Goal: Transaction & Acquisition: Subscribe to service/newsletter

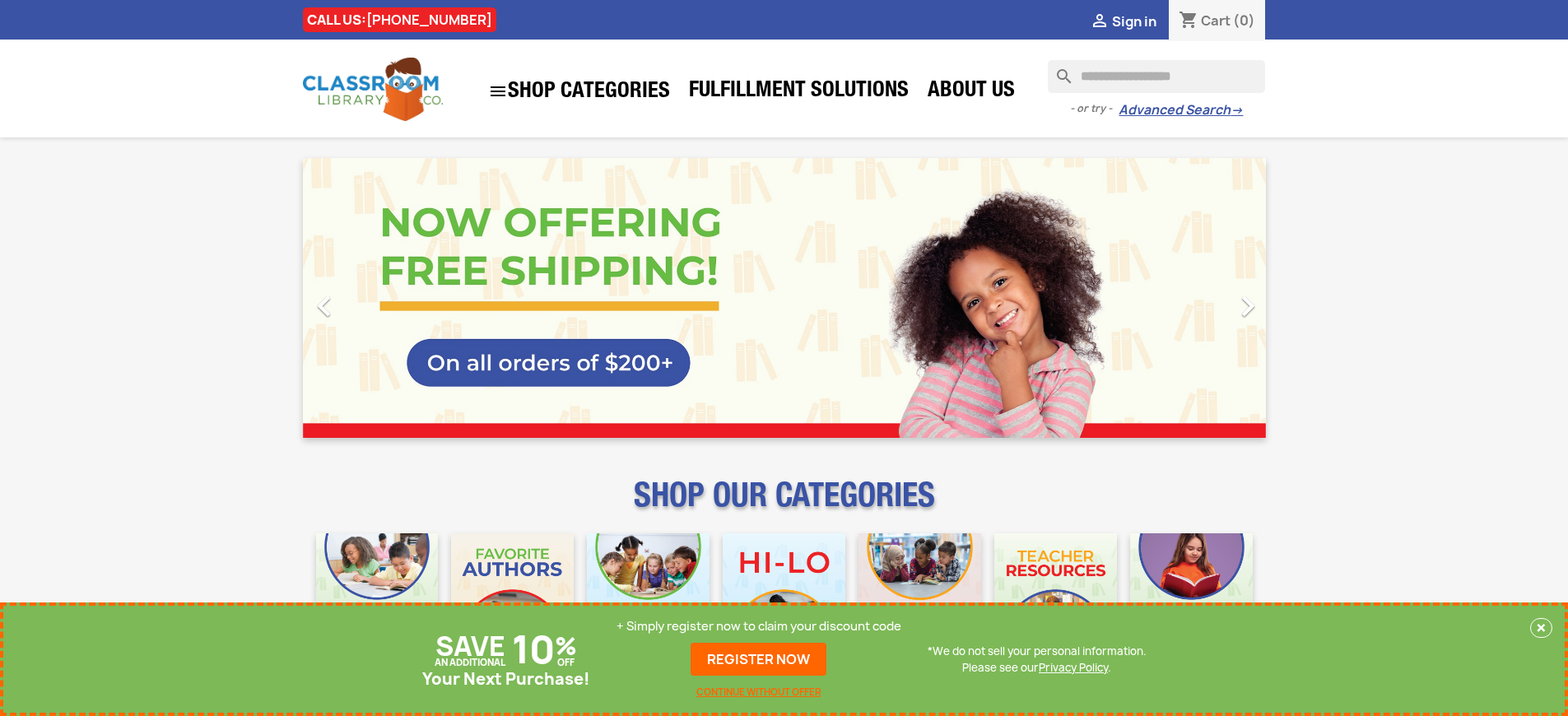
click at [759, 626] on p "+ Simply register now to claim your discount code" at bounding box center [759, 626] width 285 height 17
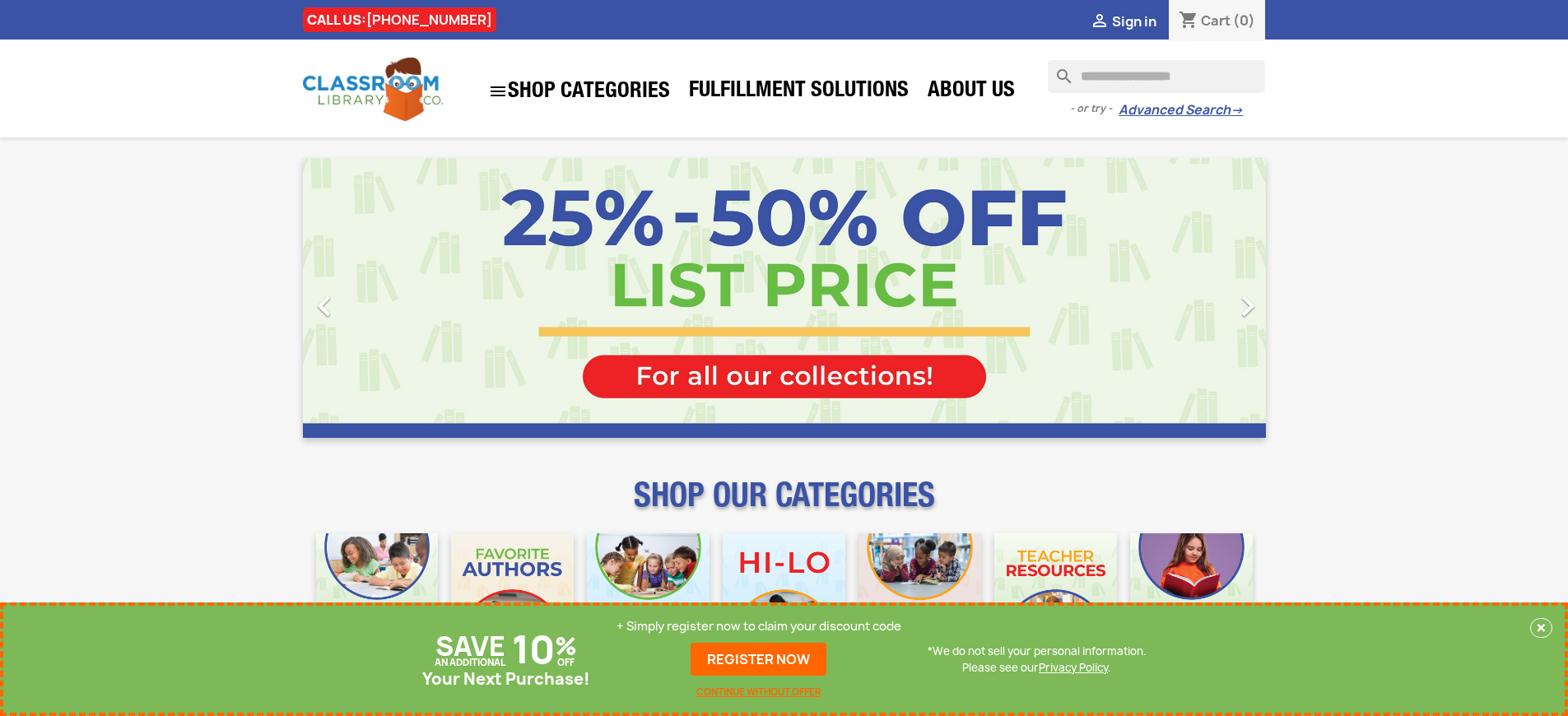
click at [759, 626] on p "+ Simply register now to claim your discount code" at bounding box center [759, 626] width 285 height 17
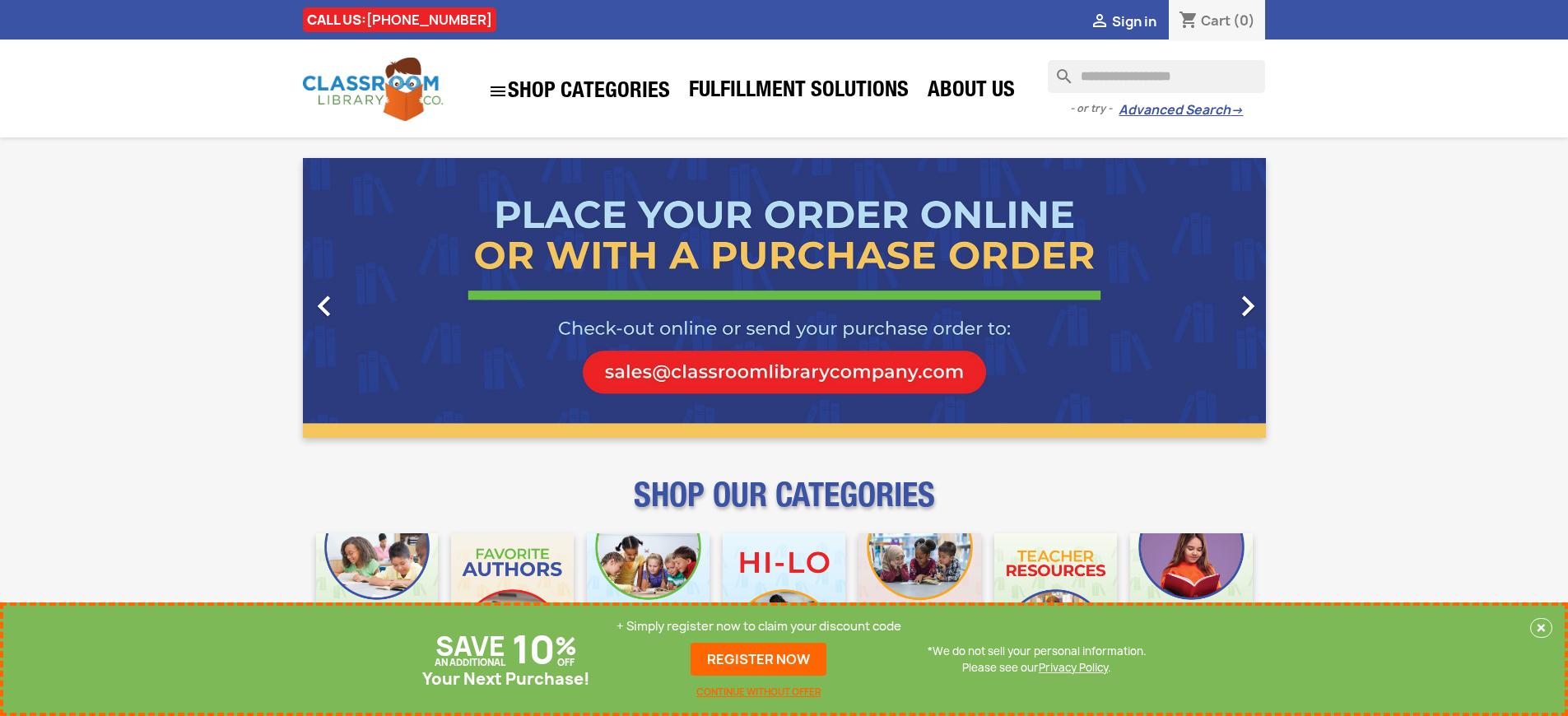
click at [759, 626] on p "+ Simply register now to claim your discount code" at bounding box center [759, 626] width 285 height 17
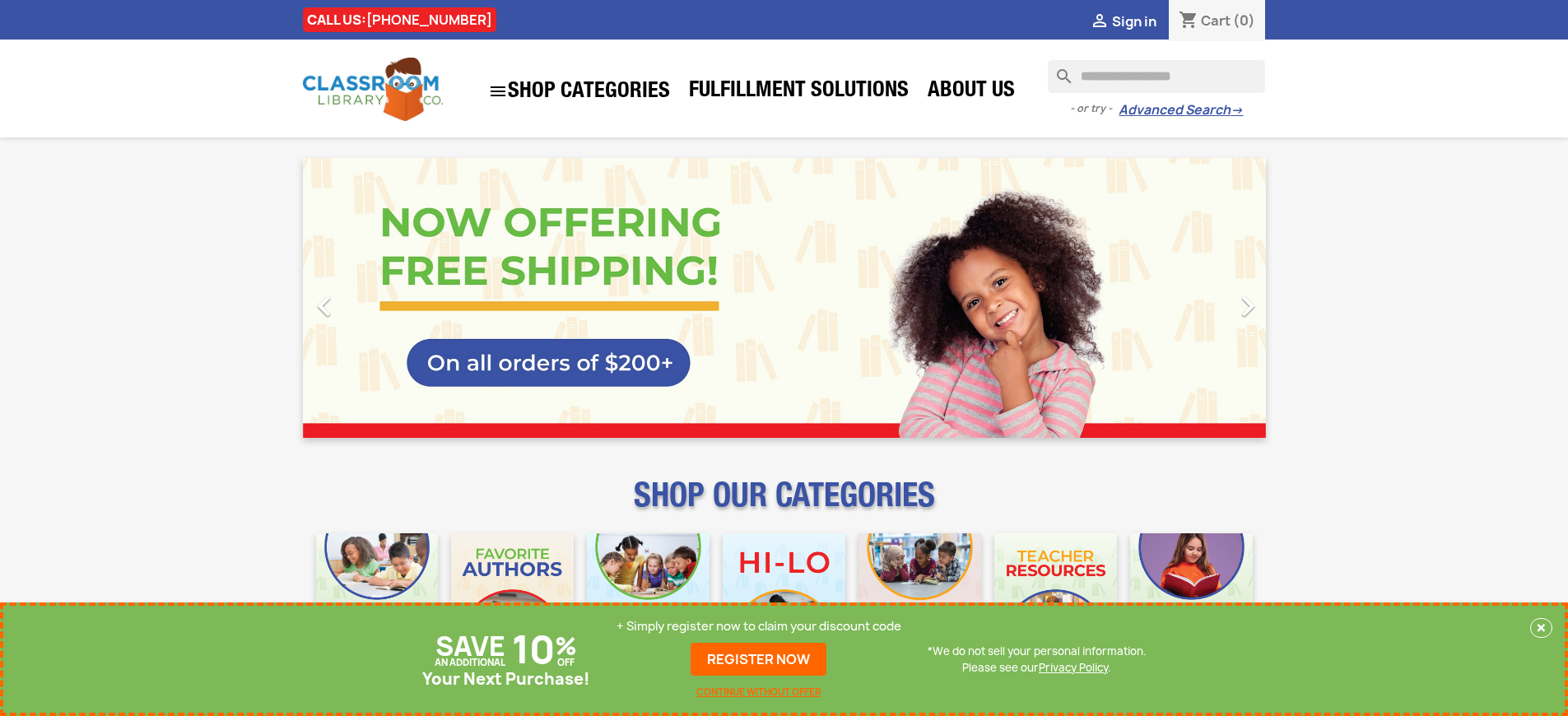
click at [759, 626] on p "+ Simply register now to claim your discount code" at bounding box center [759, 626] width 285 height 17
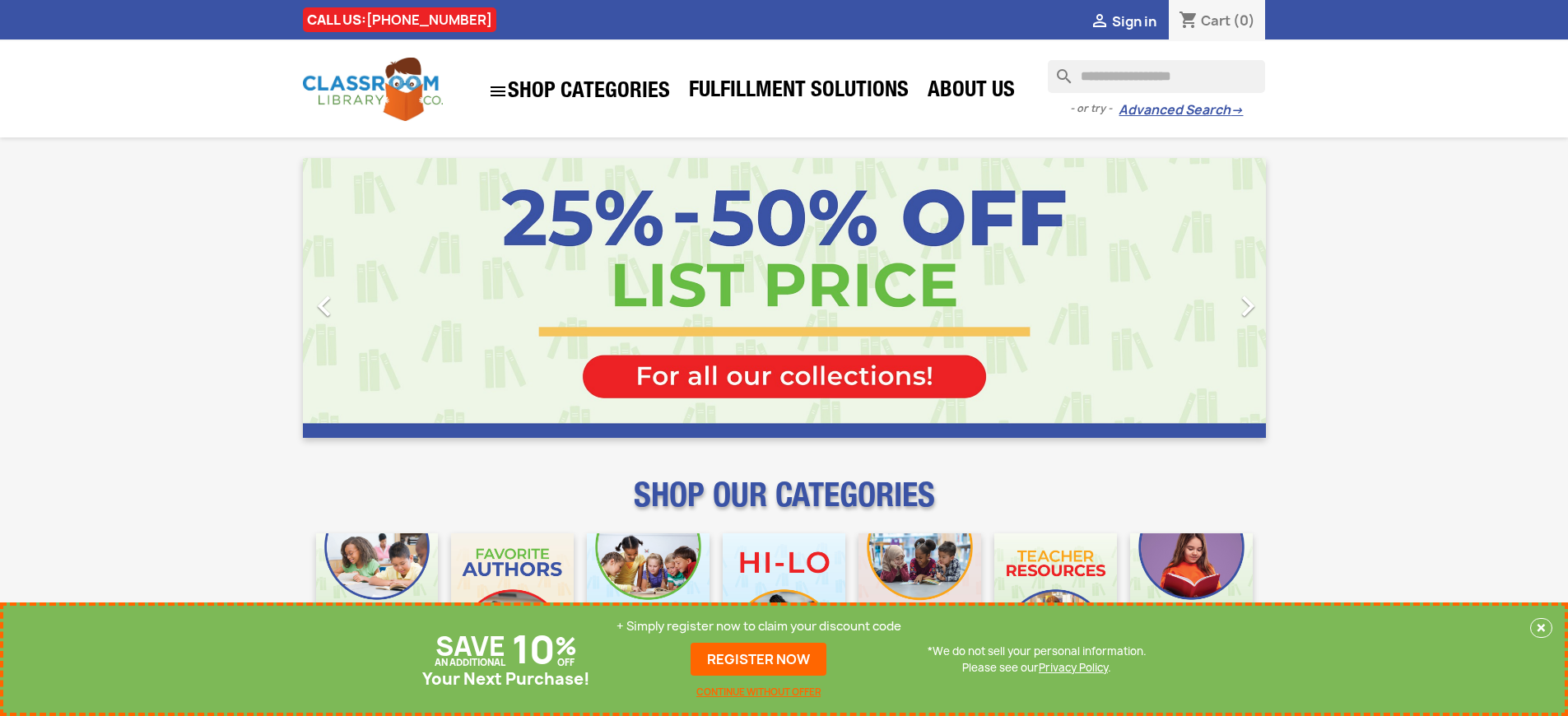
click at [759, 626] on p "+ Simply register now to claim your discount code" at bounding box center [759, 626] width 285 height 17
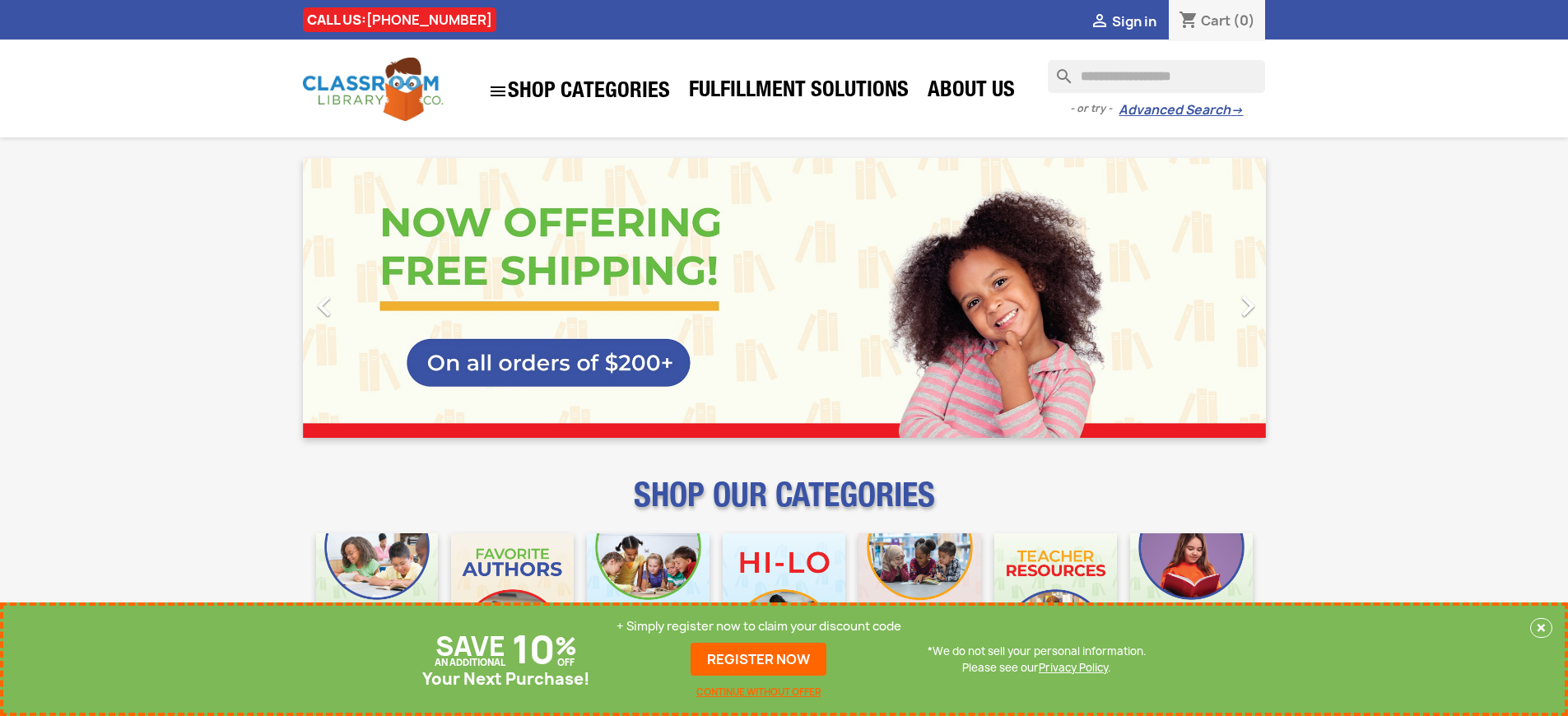
click at [759, 626] on p "+ Simply register now to claim your discount code" at bounding box center [759, 626] width 285 height 17
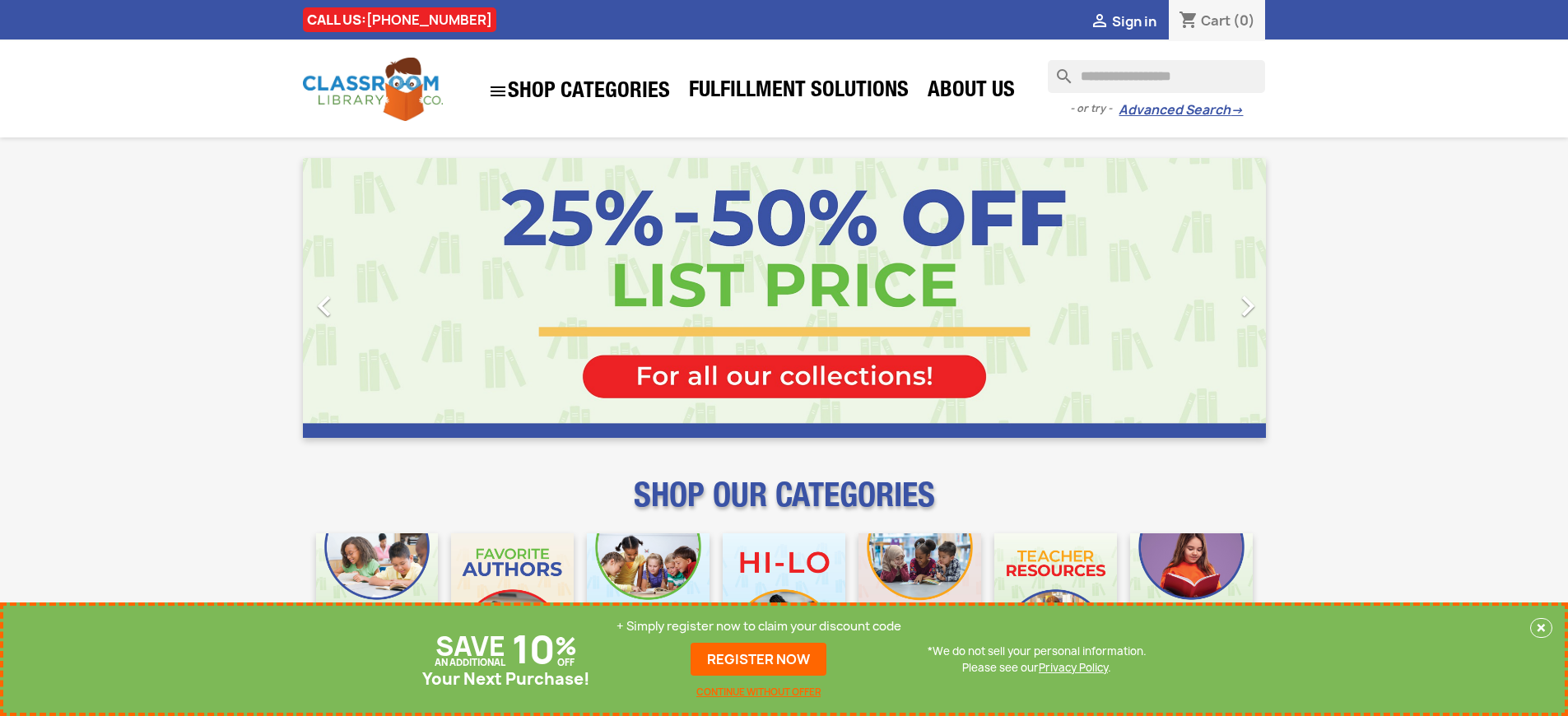
click at [759, 626] on p "+ Simply register now to claim your discount code" at bounding box center [759, 626] width 285 height 17
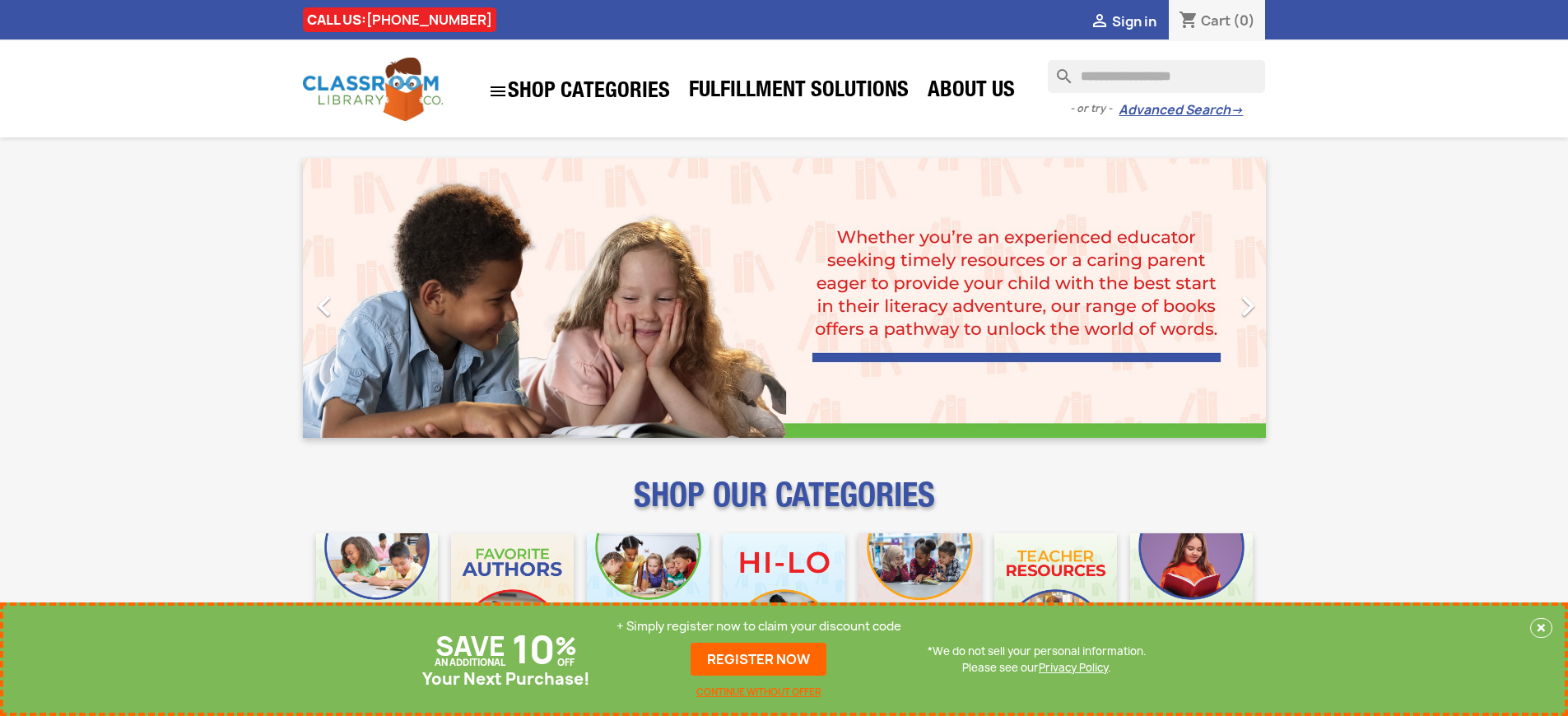
click at [759, 626] on p "+ Simply register now to claim your discount code" at bounding box center [759, 626] width 285 height 17
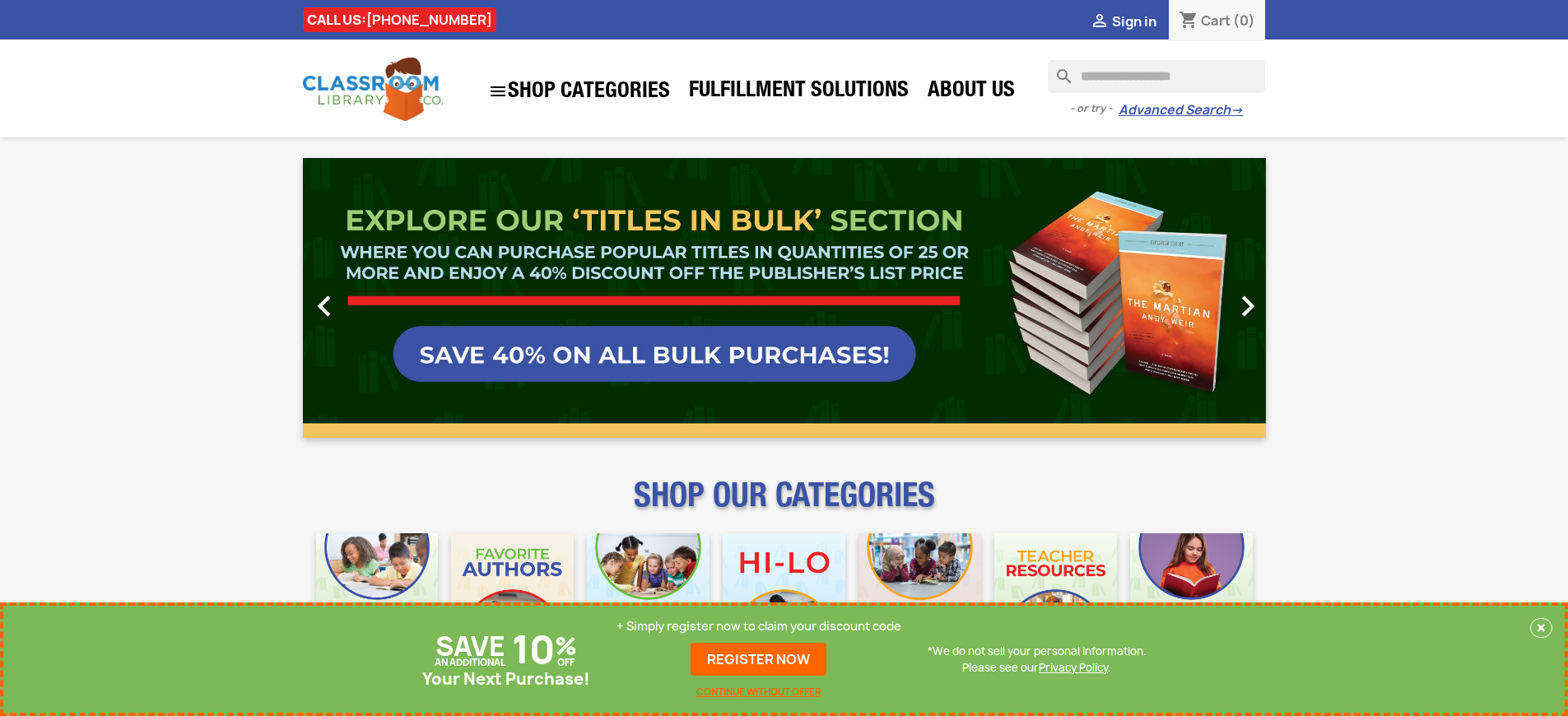
click at [759, 626] on p "+ Simply register now to claim your discount code" at bounding box center [759, 626] width 285 height 17
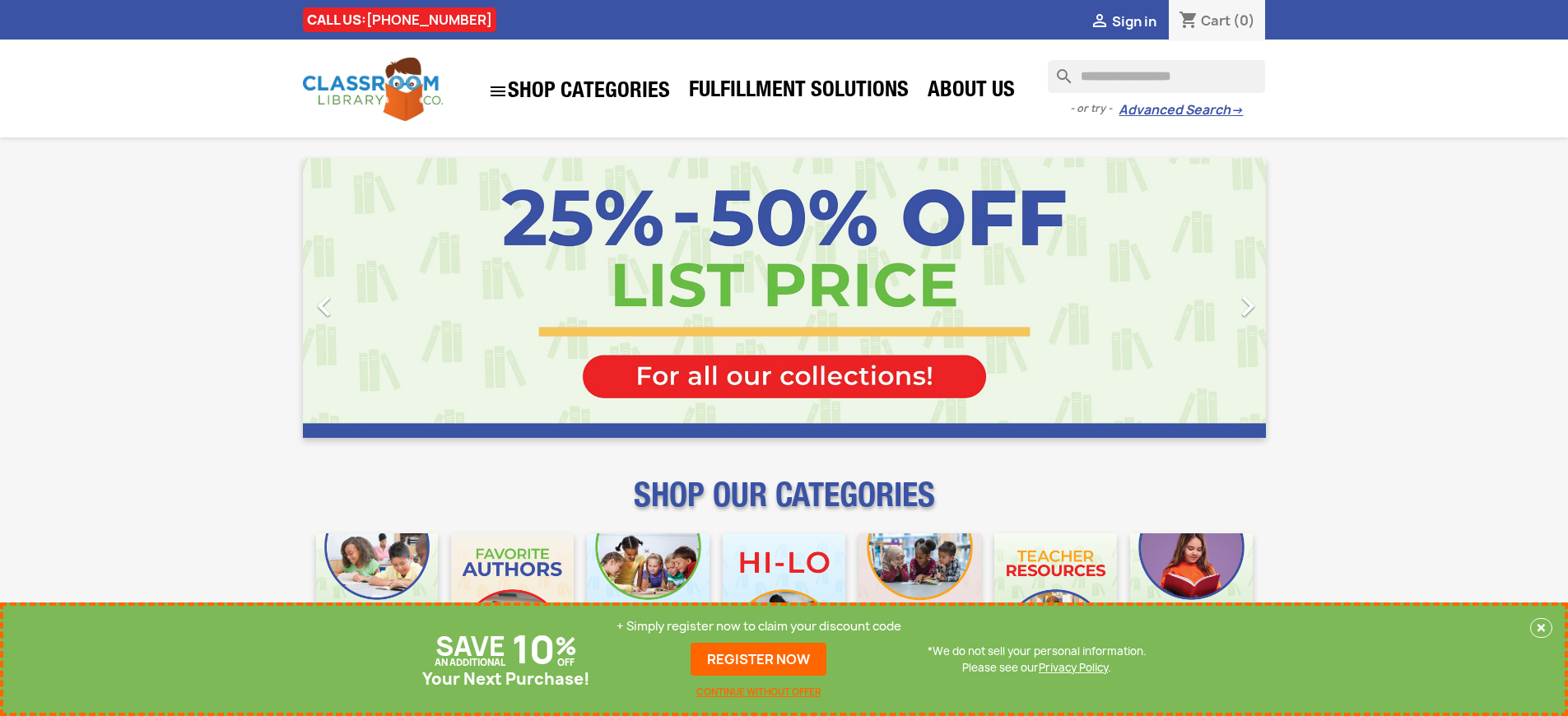
click at [759, 626] on p "+ Simply register now to claim your discount code" at bounding box center [759, 626] width 285 height 17
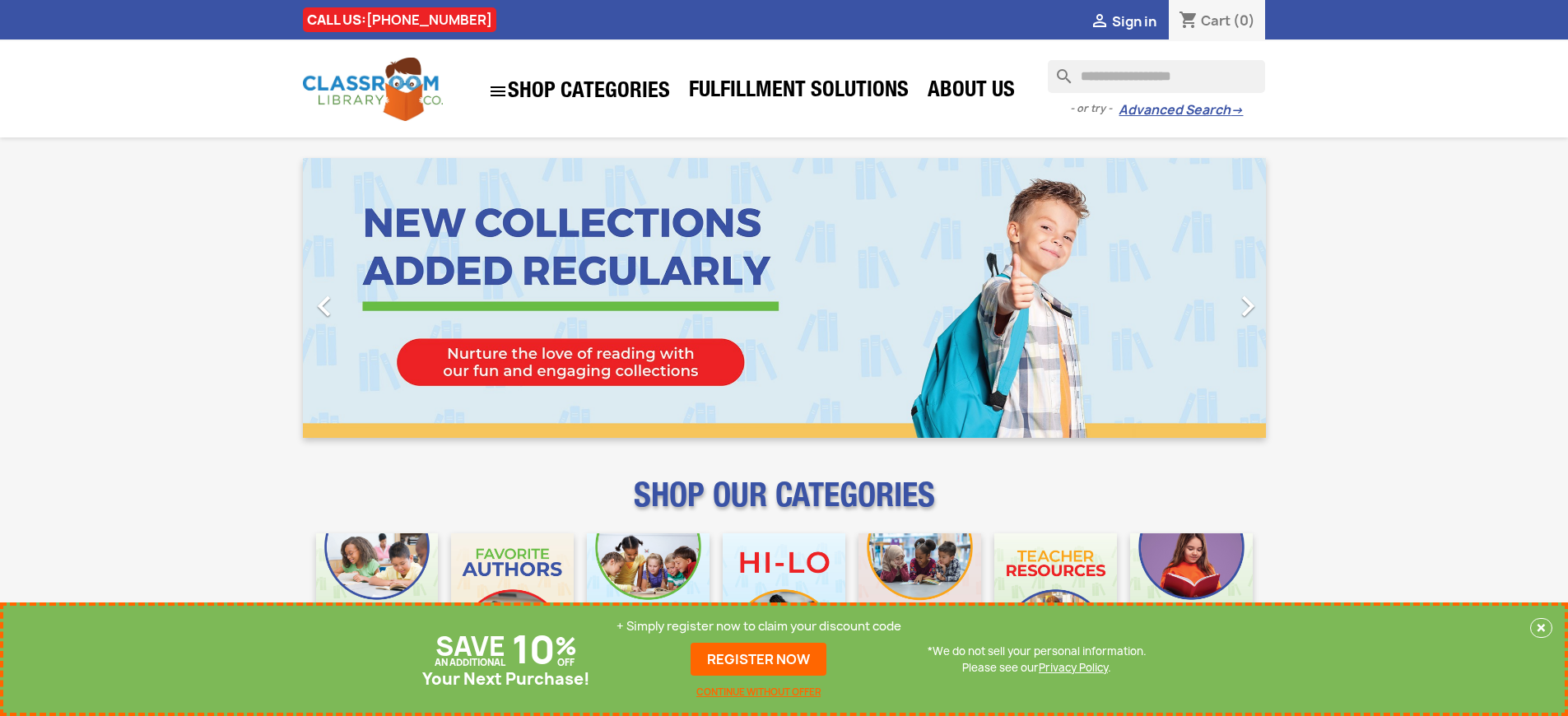
click at [759, 626] on p "+ Simply register now to claim your discount code" at bounding box center [759, 626] width 285 height 17
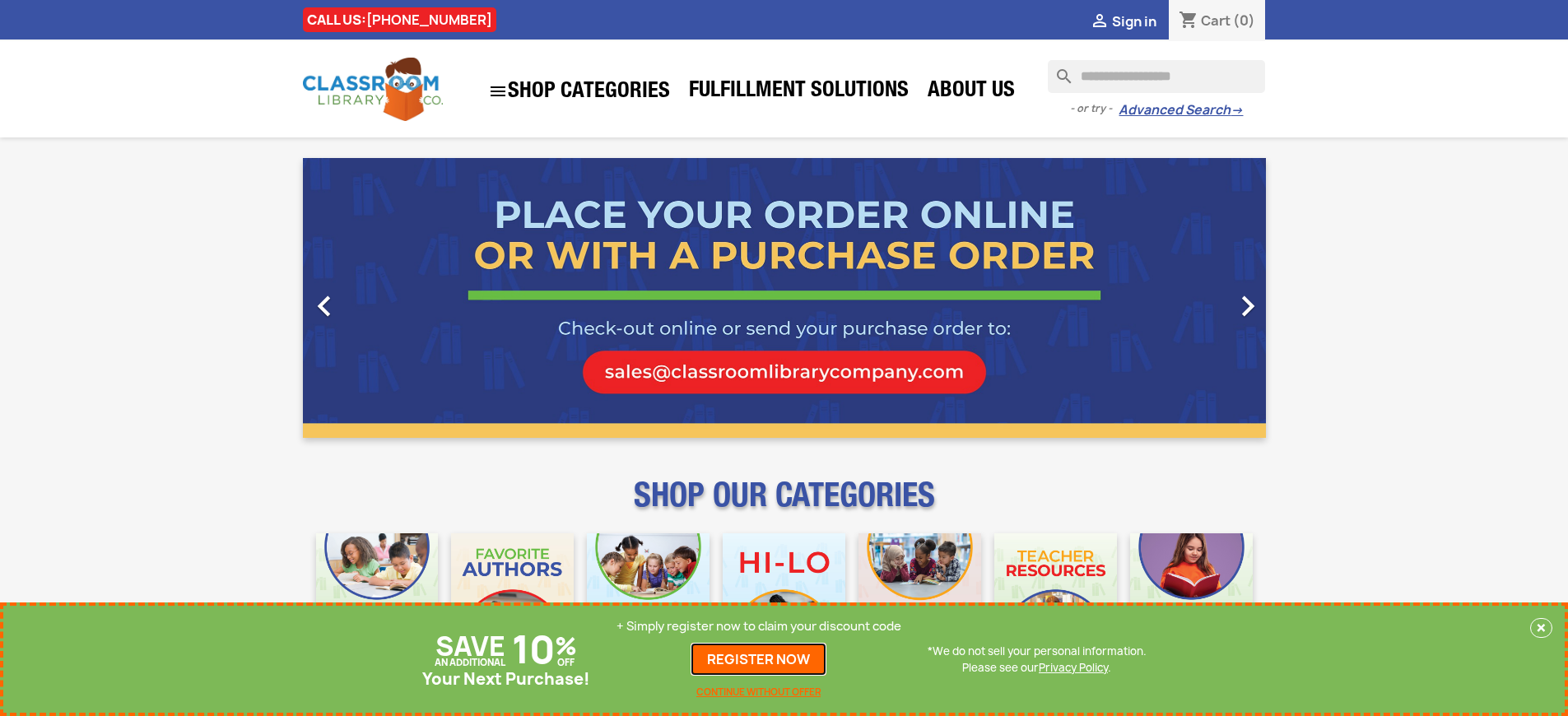
click at [759, 659] on link "REGISTER NOW" at bounding box center [759, 658] width 135 height 33
